Goal: Complete application form: Complete application form

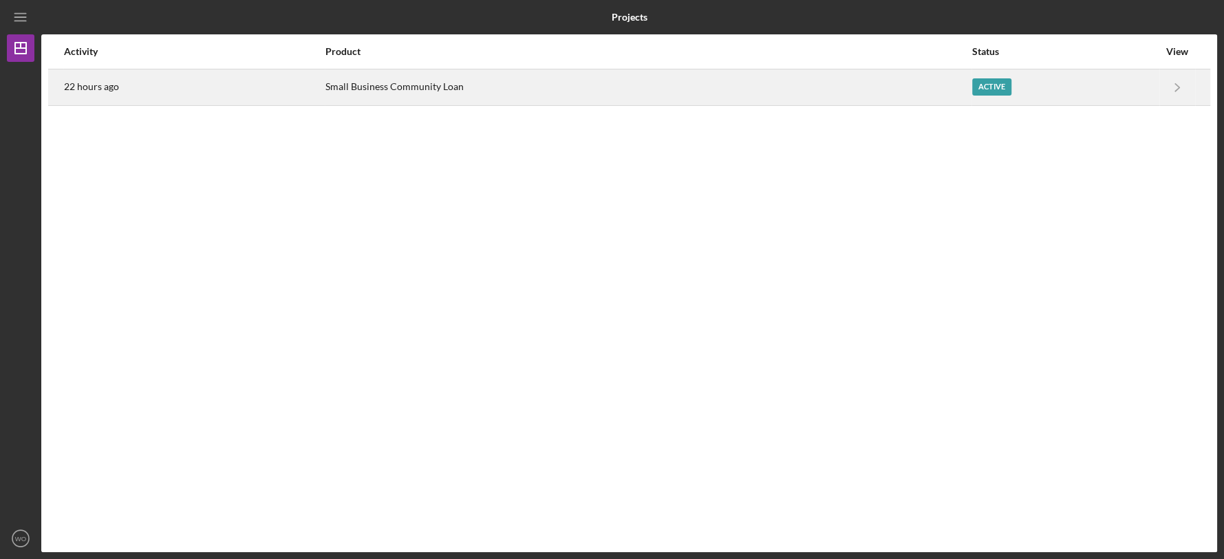
click at [605, 95] on div "Small Business Community Loan" at bounding box center [647, 87] width 645 height 34
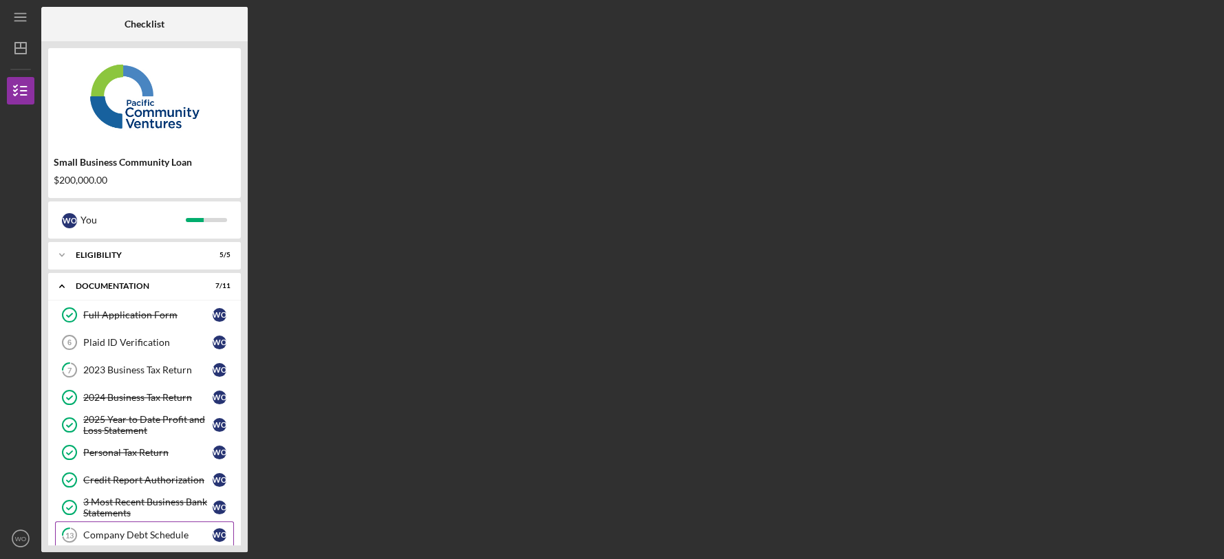
click at [176, 530] on div "Company Debt Schedule" at bounding box center [147, 535] width 129 height 11
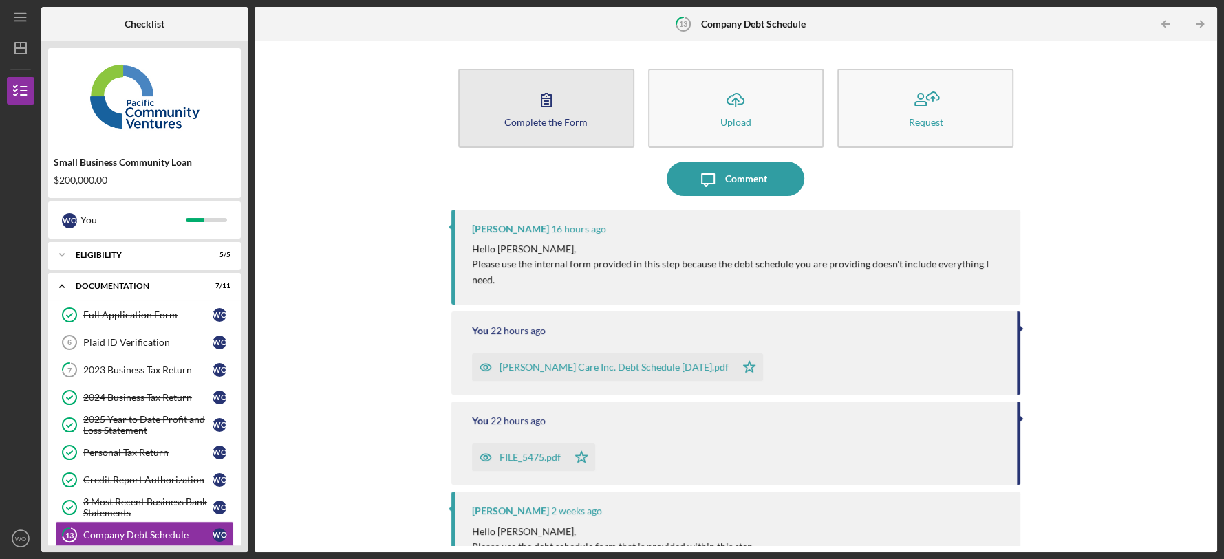
click at [522, 119] on div "Complete the Form" at bounding box center [545, 122] width 83 height 10
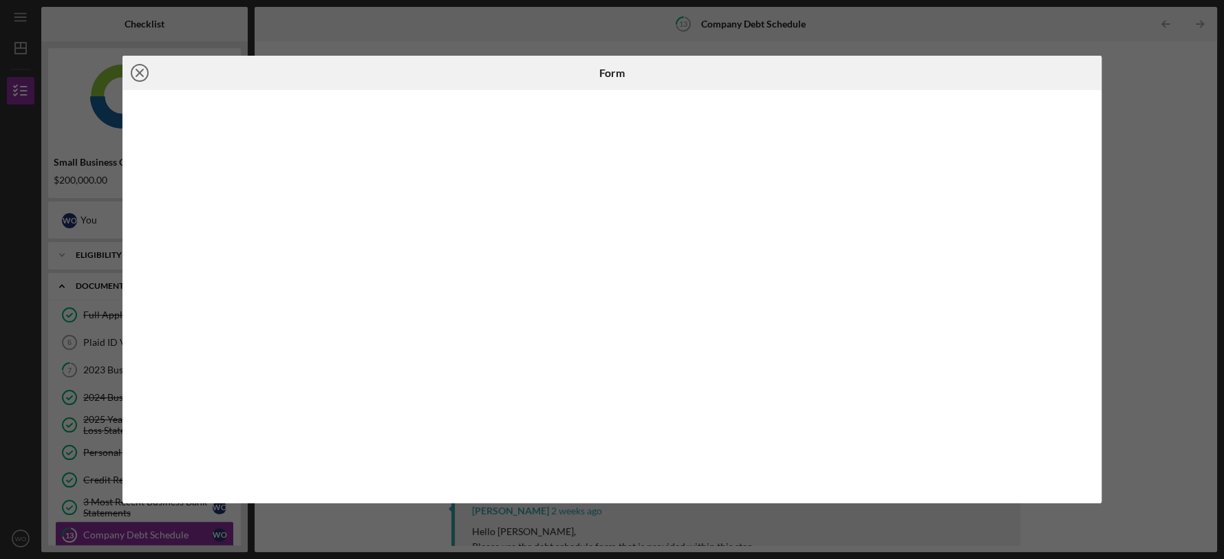
click at [137, 78] on icon "Icon/Close" at bounding box center [139, 73] width 34 height 34
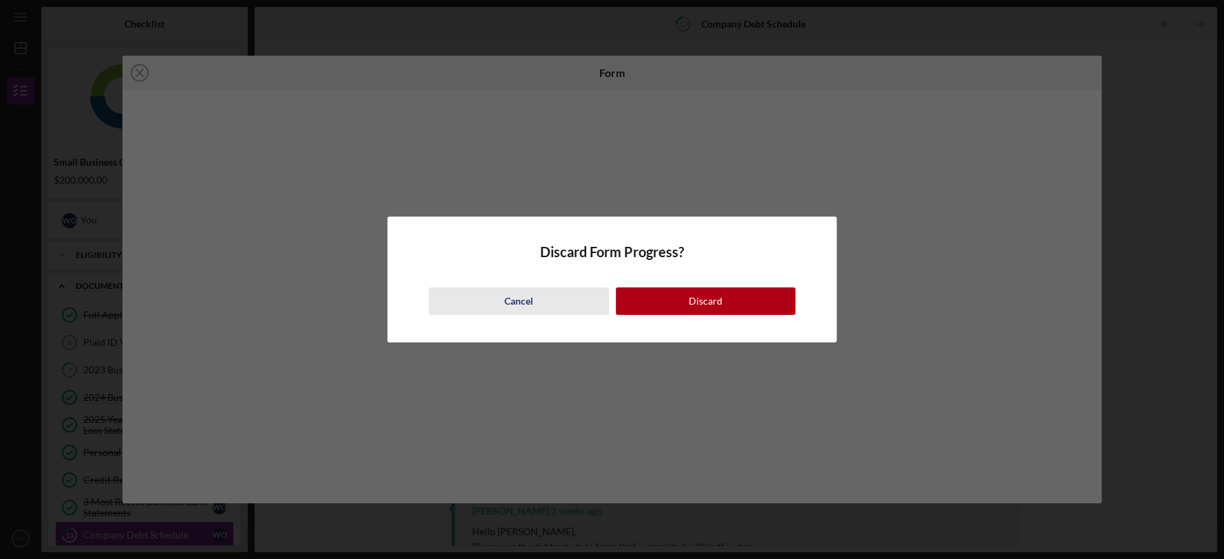
click at [515, 296] on div "Cancel" at bounding box center [518, 302] width 29 height 28
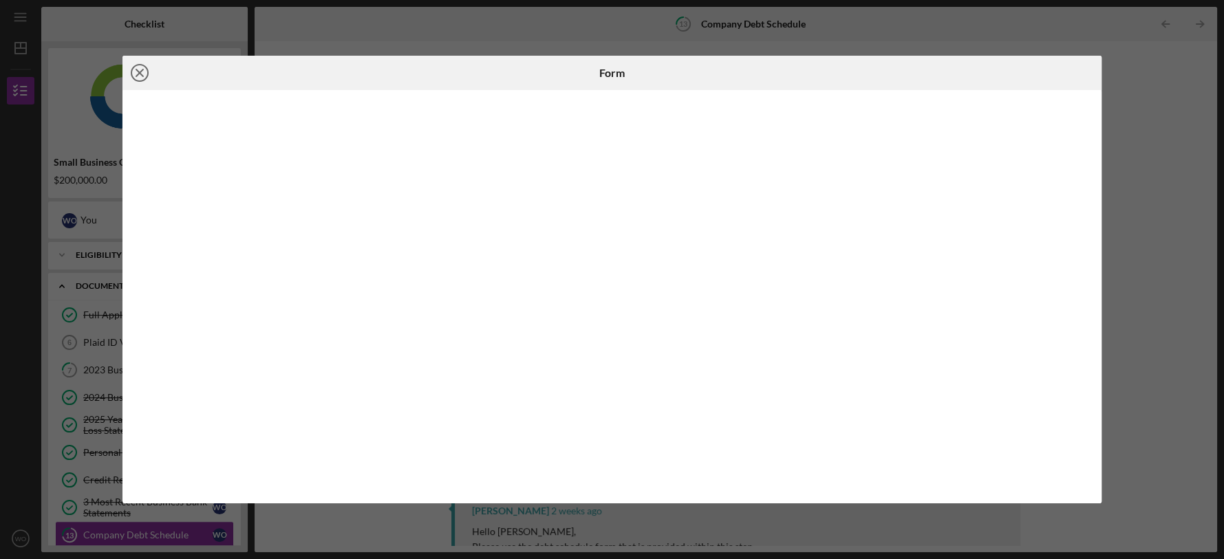
click at [136, 70] on line at bounding box center [139, 72] width 7 height 7
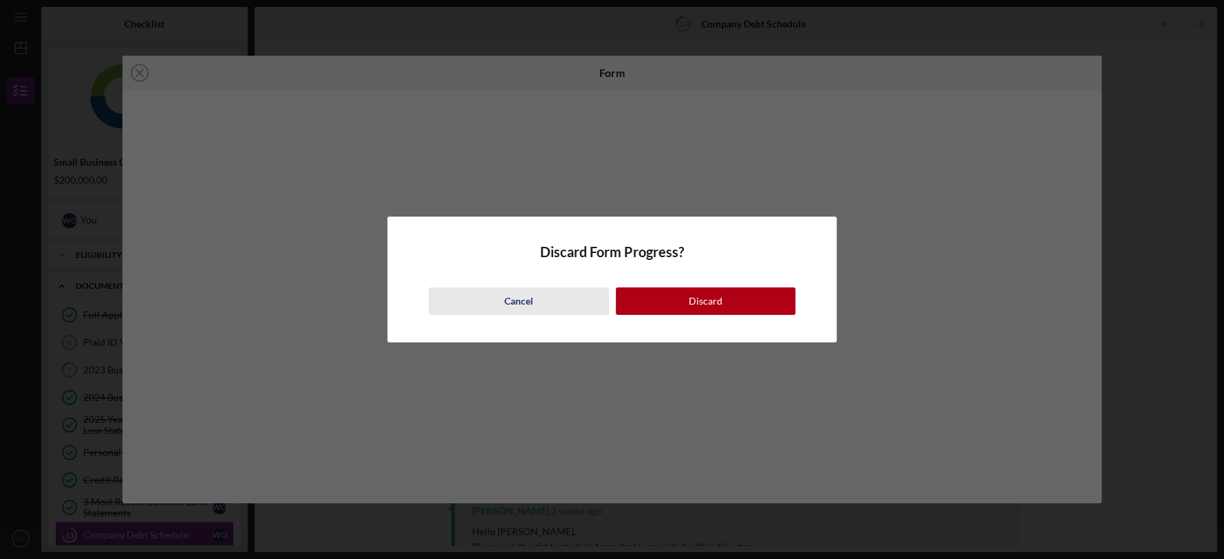
click at [523, 295] on div "Cancel" at bounding box center [518, 302] width 29 height 28
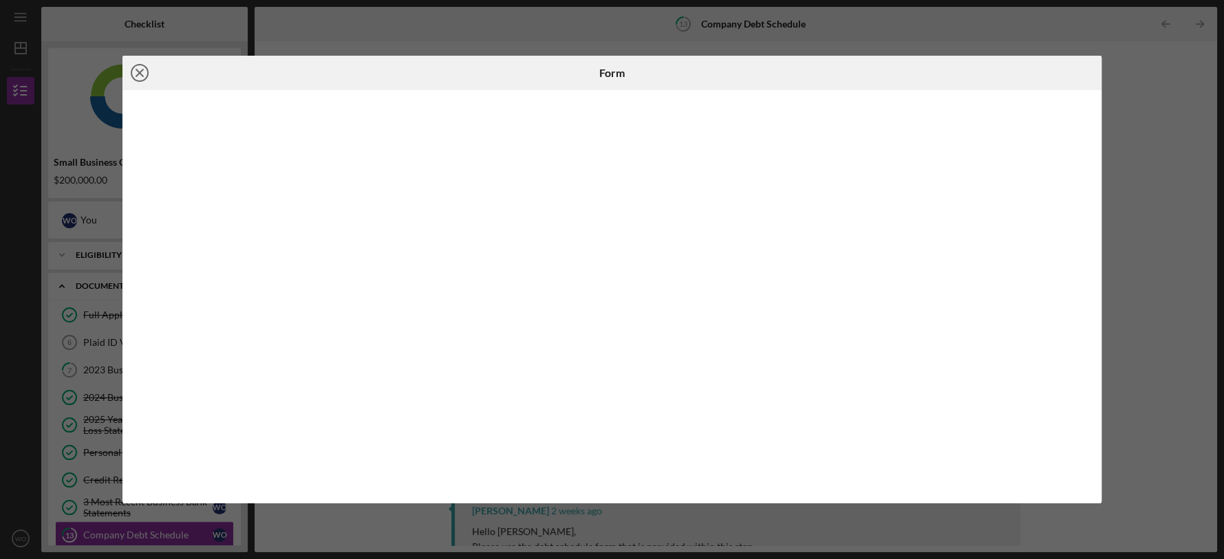
click at [134, 72] on icon "Icon/Close" at bounding box center [139, 73] width 34 height 34
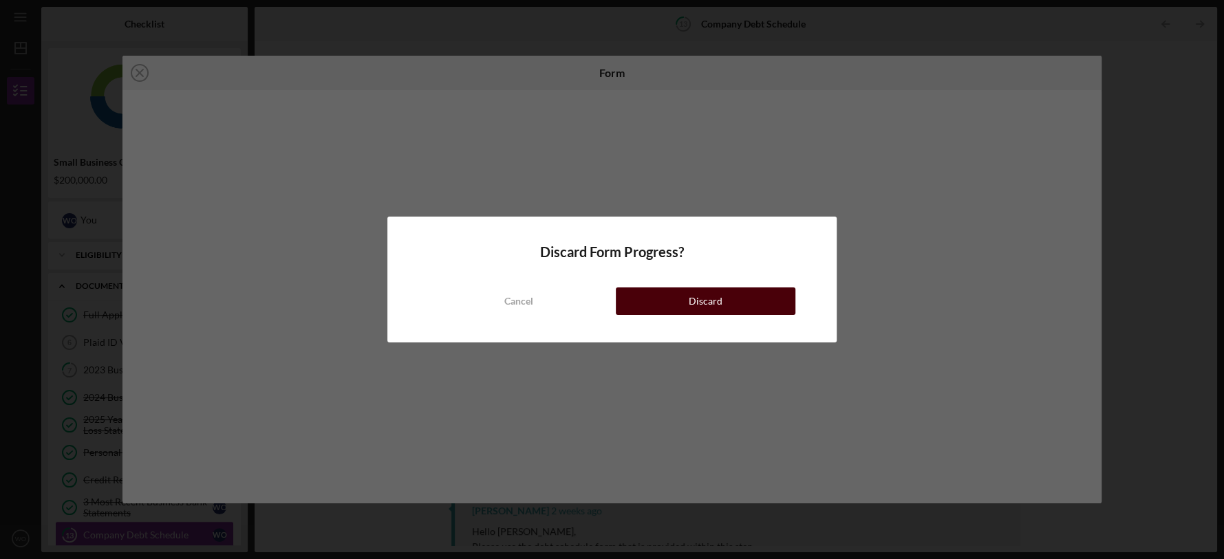
click at [672, 310] on button "Discard" at bounding box center [706, 302] width 180 height 28
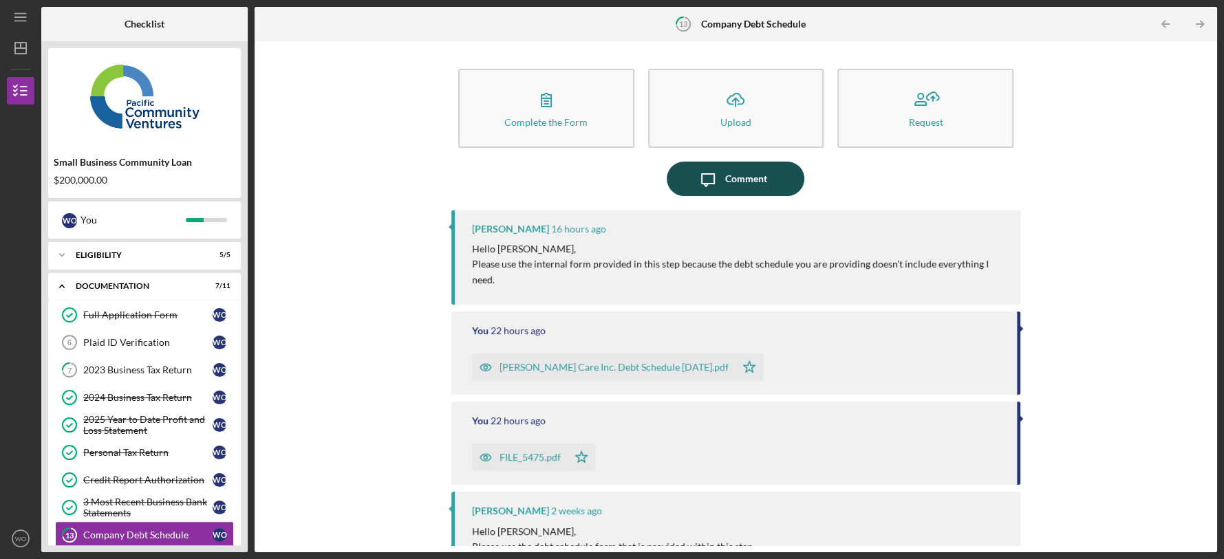
click at [719, 173] on icon "Icon/Message" at bounding box center [708, 179] width 34 height 34
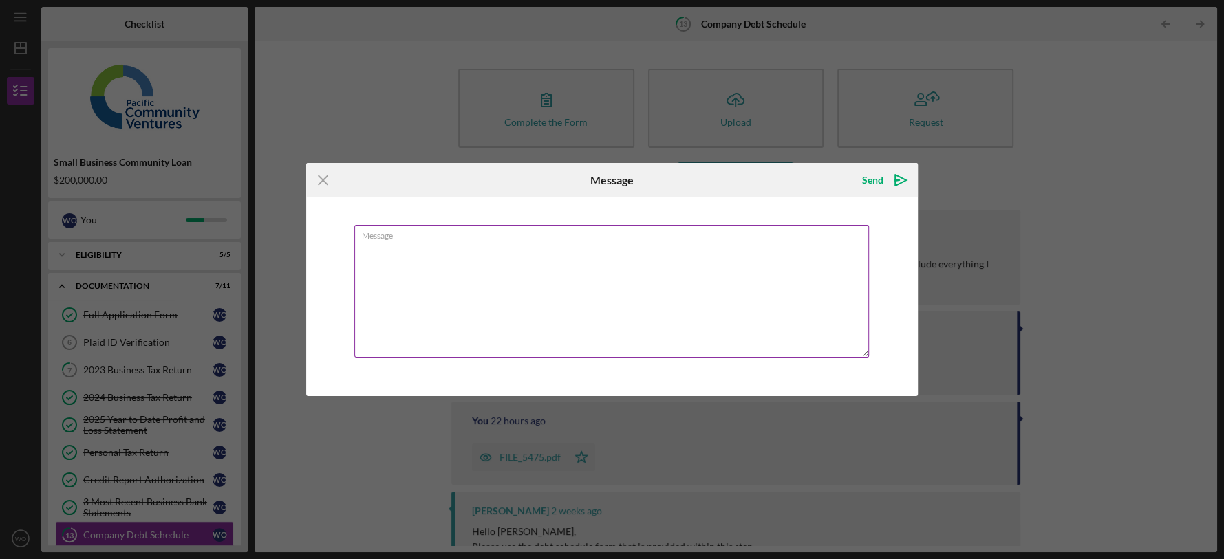
click at [390, 263] on textarea "Message" at bounding box center [611, 291] width 515 height 133
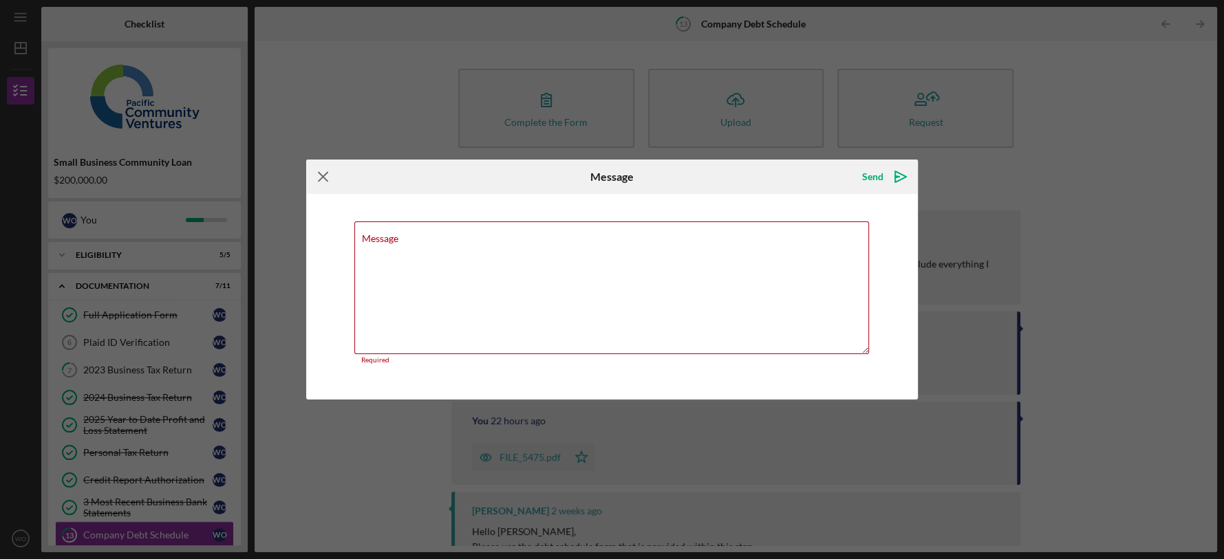
click at [319, 178] on icon "Icon/Menu Close" at bounding box center [323, 177] width 34 height 34
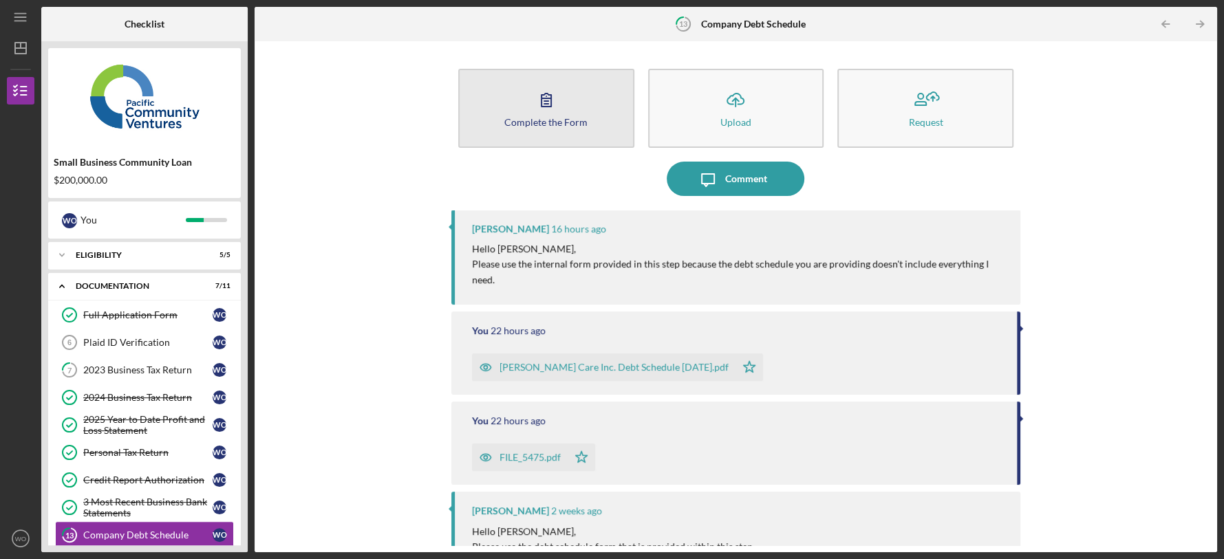
click at [527, 127] on button "Complete the Form Form" at bounding box center [546, 108] width 176 height 79
click at [552, 139] on button "Complete the Form Form" at bounding box center [546, 108] width 176 height 79
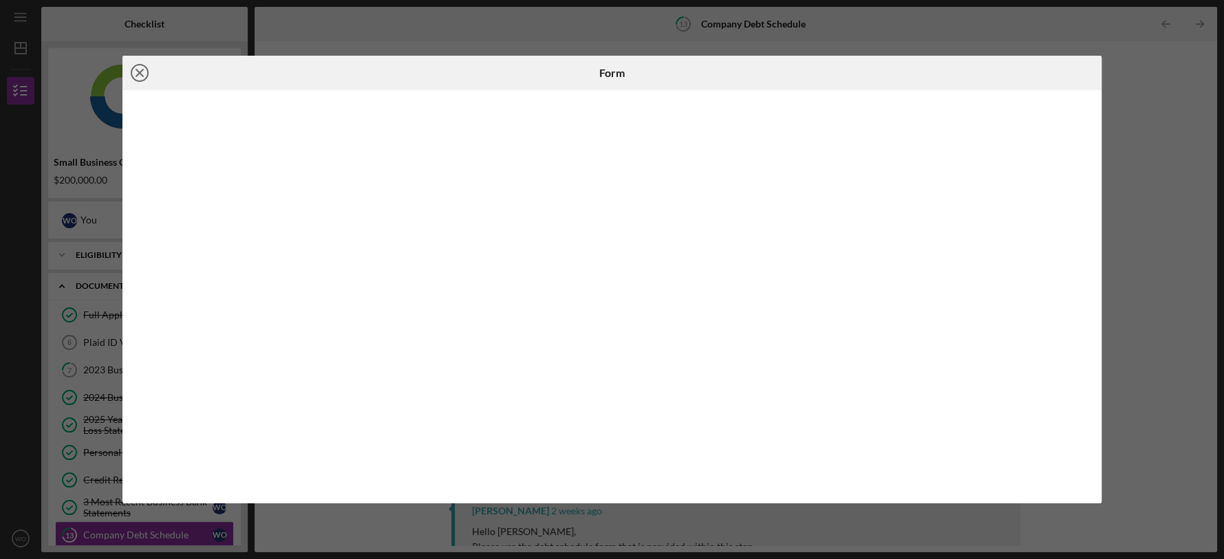
click at [141, 77] on icon "Icon/Close" at bounding box center [139, 73] width 34 height 34
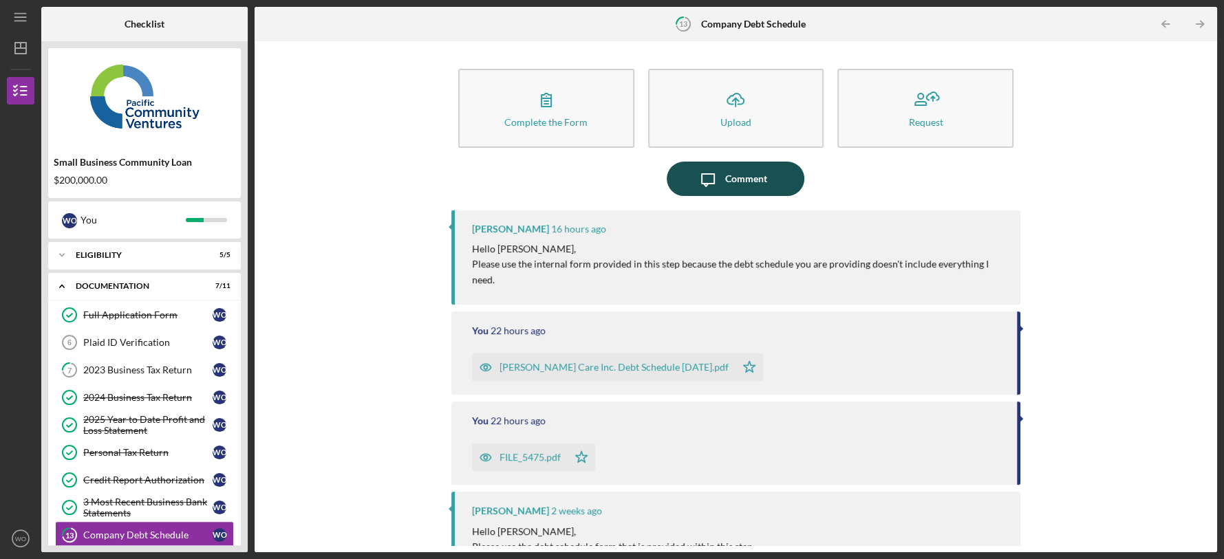
click at [710, 189] on icon "Icon/Message" at bounding box center [708, 179] width 34 height 34
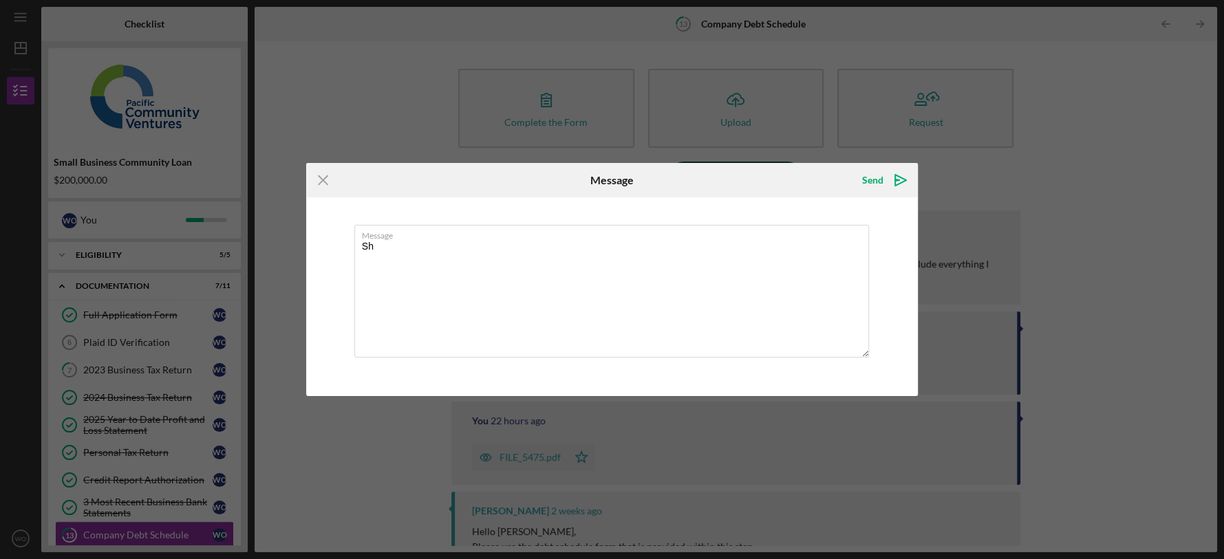
type textarea "S"
type textarea "There is no Installment debt"
click at [893, 180] on icon "Icon/icon-invite-send" at bounding box center [900, 180] width 34 height 34
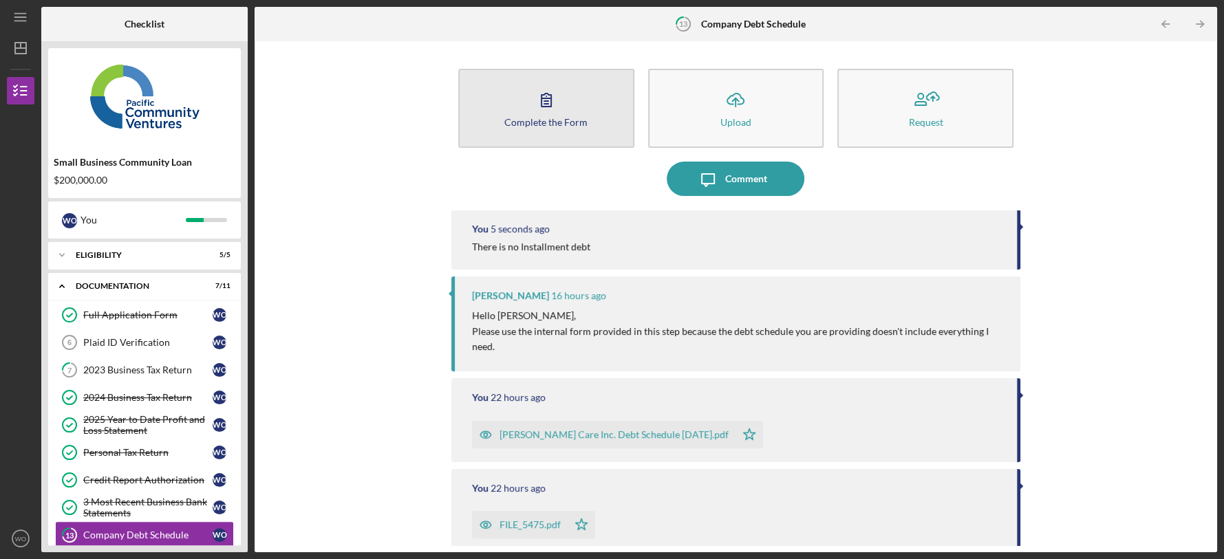
click at [534, 108] on icon "button" at bounding box center [546, 100] width 34 height 34
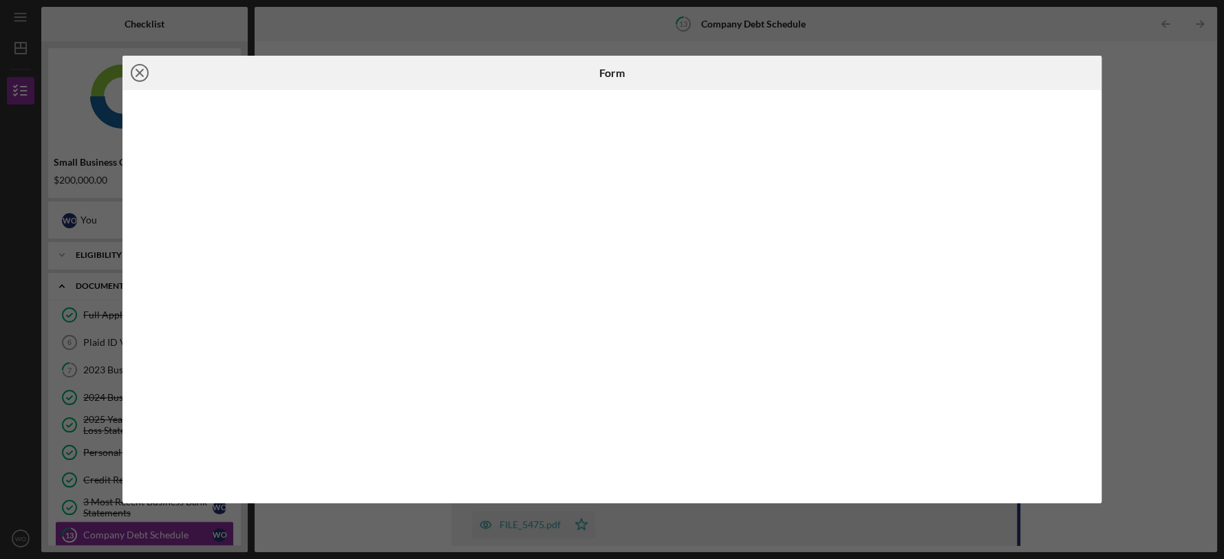
click at [138, 74] on line at bounding box center [139, 72] width 7 height 7
